Goal: Task Accomplishment & Management: Complete application form

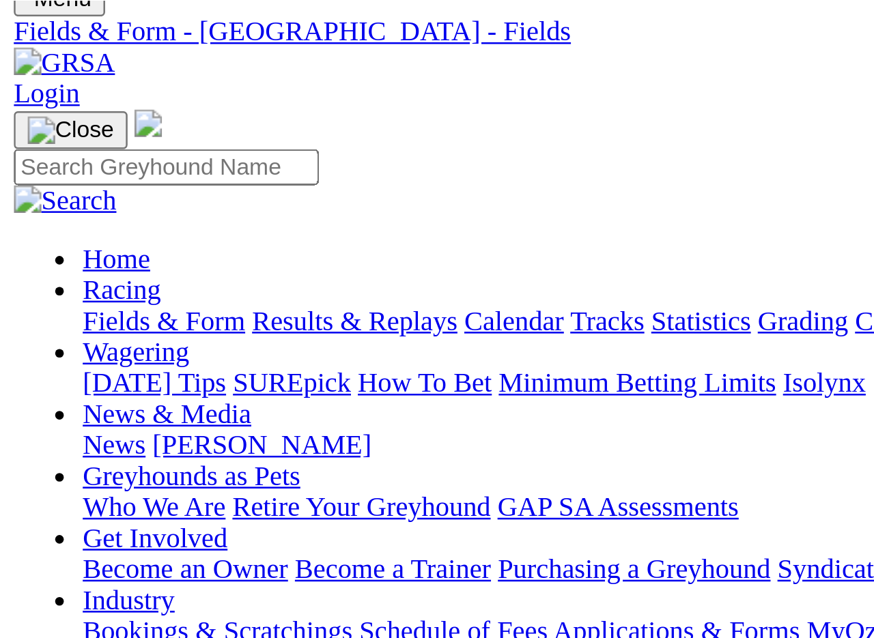
scroll to position [52, 0]
click at [44, 122] on link "Fields & Form" at bounding box center [65, 128] width 64 height 12
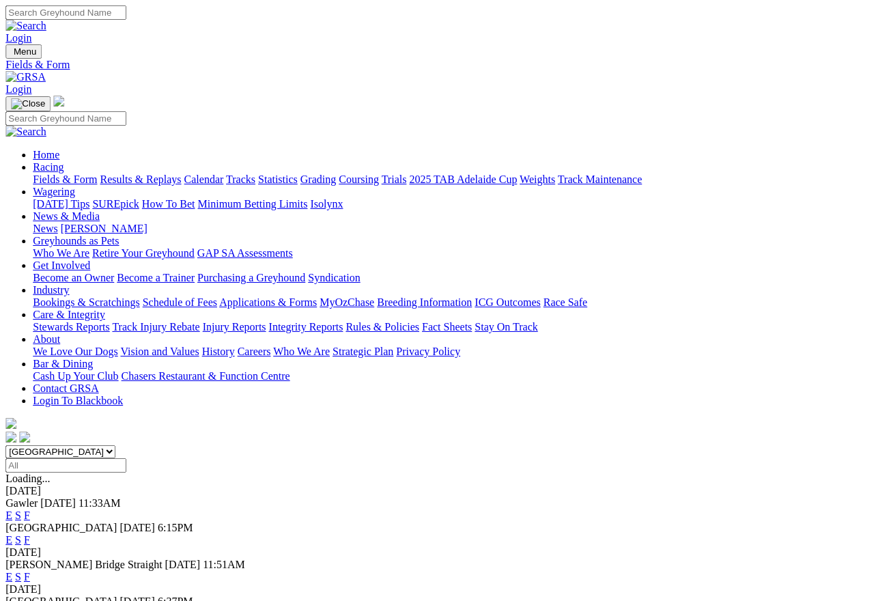
scroll to position [0, 11]
click at [46, 71] on img at bounding box center [25, 77] width 40 height 12
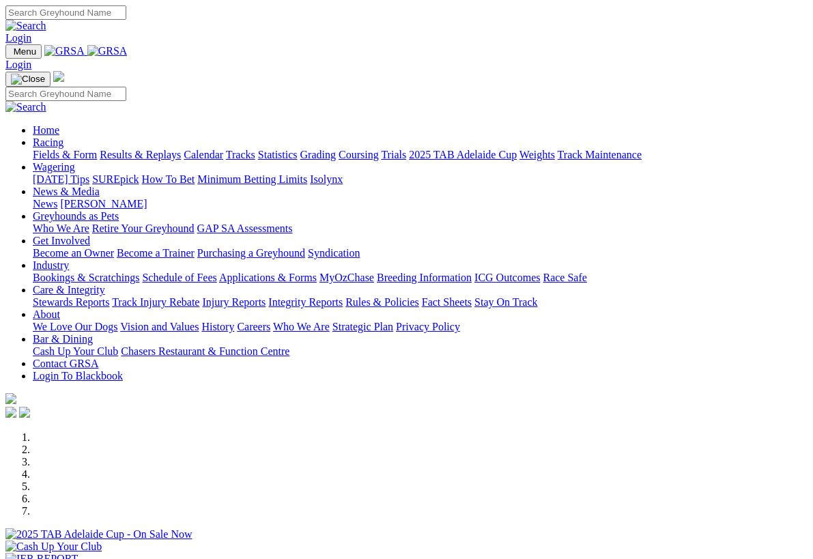
scroll to position [279, 0]
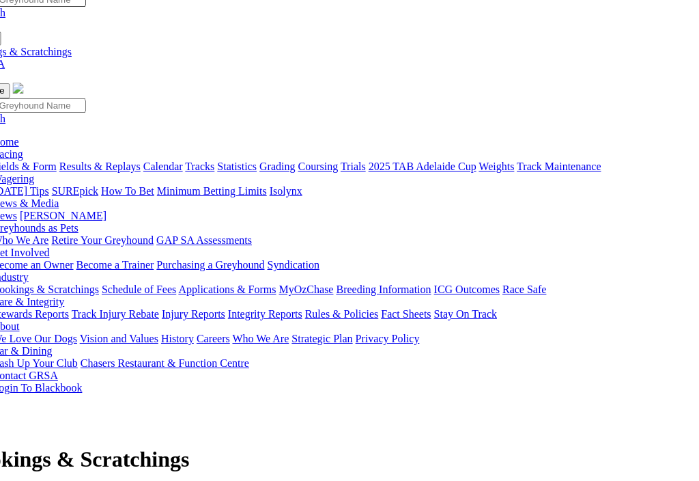
scroll to position [14, 40]
